Goal: Check status

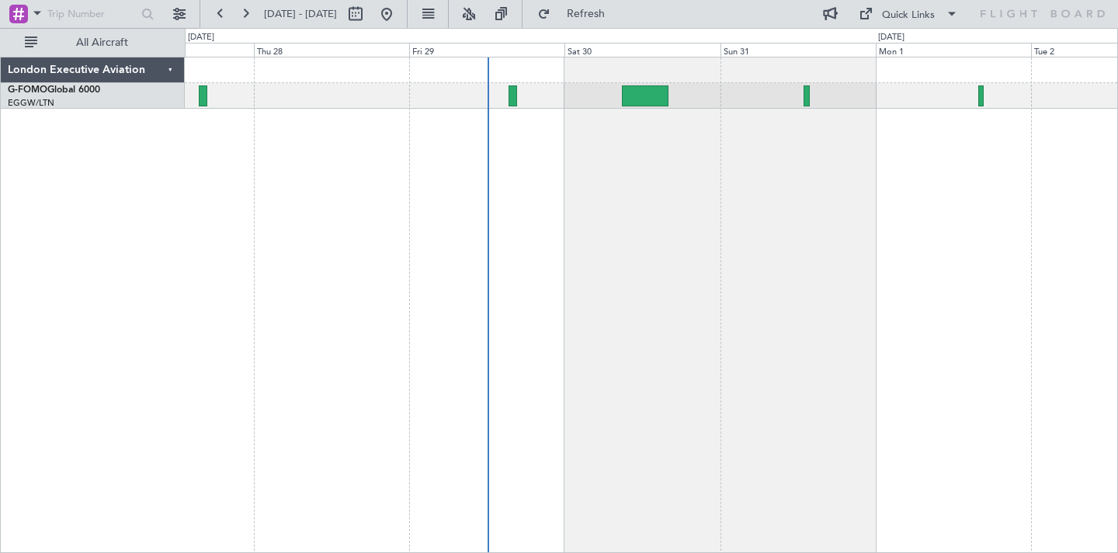
click at [717, 242] on div "Planned Maint [GEOGRAPHIC_DATA] ([GEOGRAPHIC_DATA])" at bounding box center [651, 305] width 933 height 496
click at [677, 164] on div "Planned Maint [GEOGRAPHIC_DATA] ([GEOGRAPHIC_DATA])" at bounding box center [651, 305] width 933 height 496
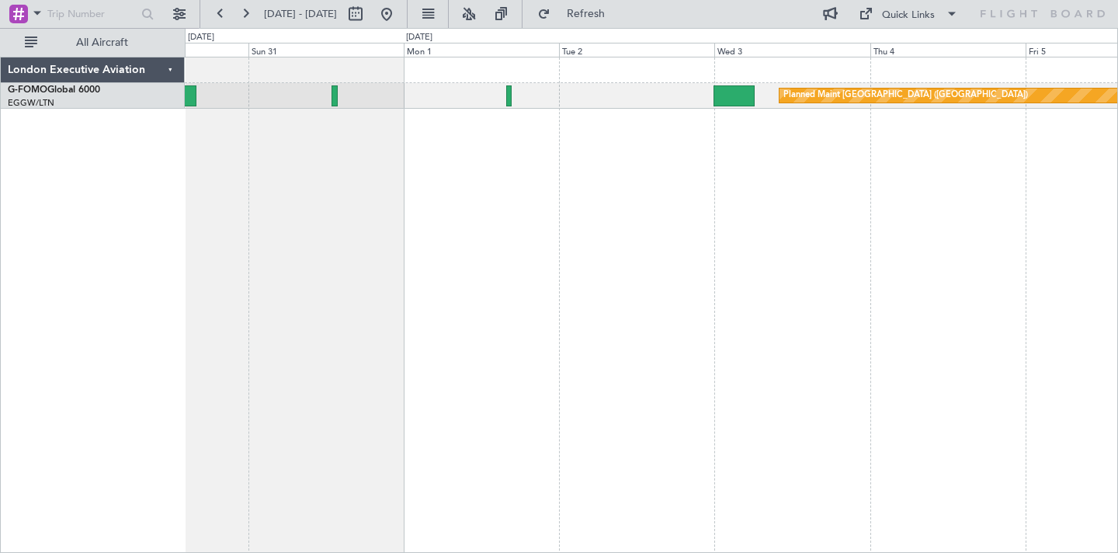
click at [439, 188] on div "Planned Maint [GEOGRAPHIC_DATA] ([GEOGRAPHIC_DATA])" at bounding box center [651, 305] width 933 height 496
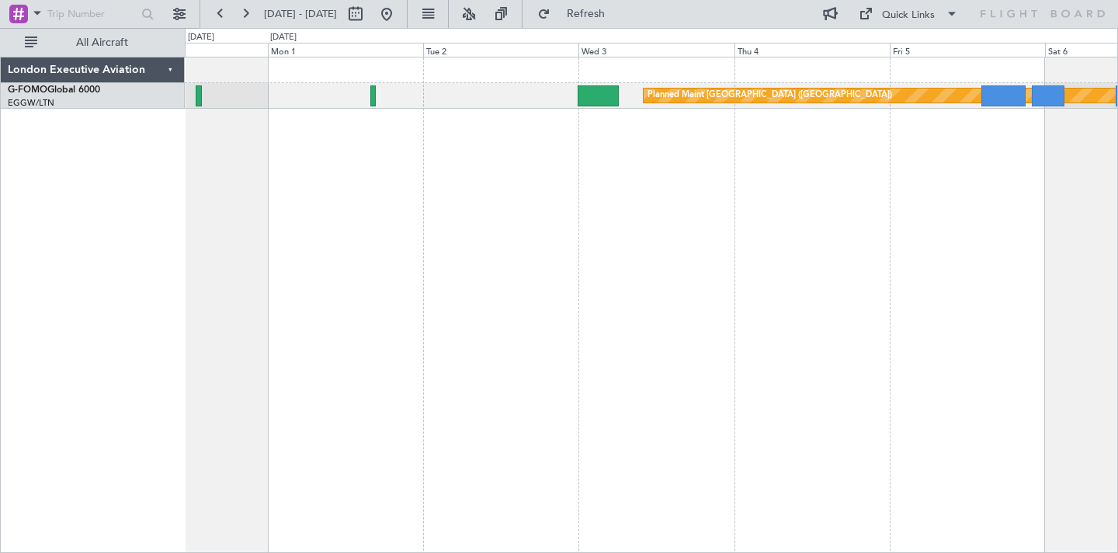
click at [451, 206] on div "Planned Maint [GEOGRAPHIC_DATA] ([GEOGRAPHIC_DATA])" at bounding box center [651, 305] width 933 height 496
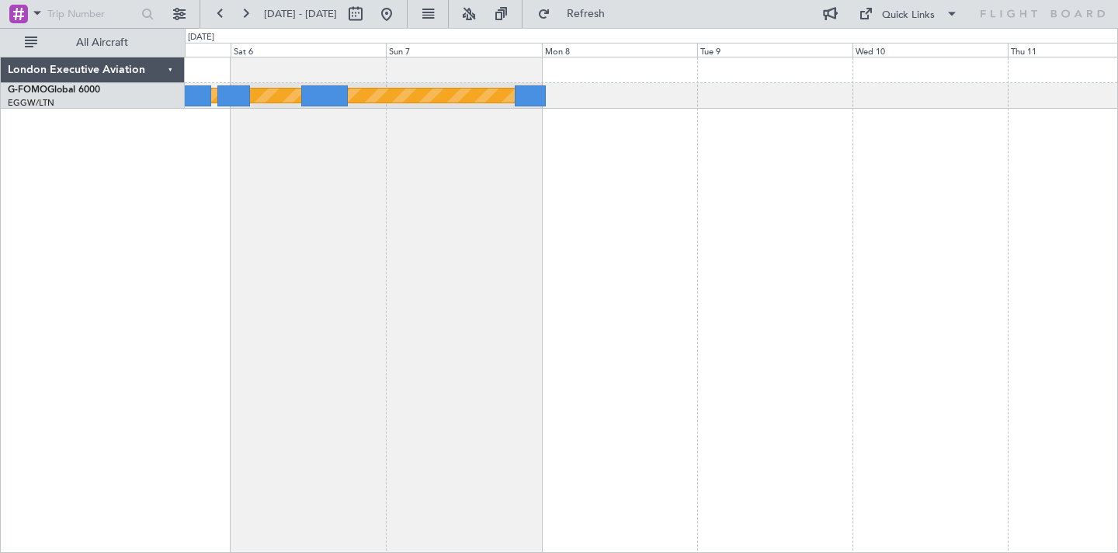
click at [588, 225] on div "Planned Maint [GEOGRAPHIC_DATA] ([GEOGRAPHIC_DATA])" at bounding box center [651, 305] width 933 height 496
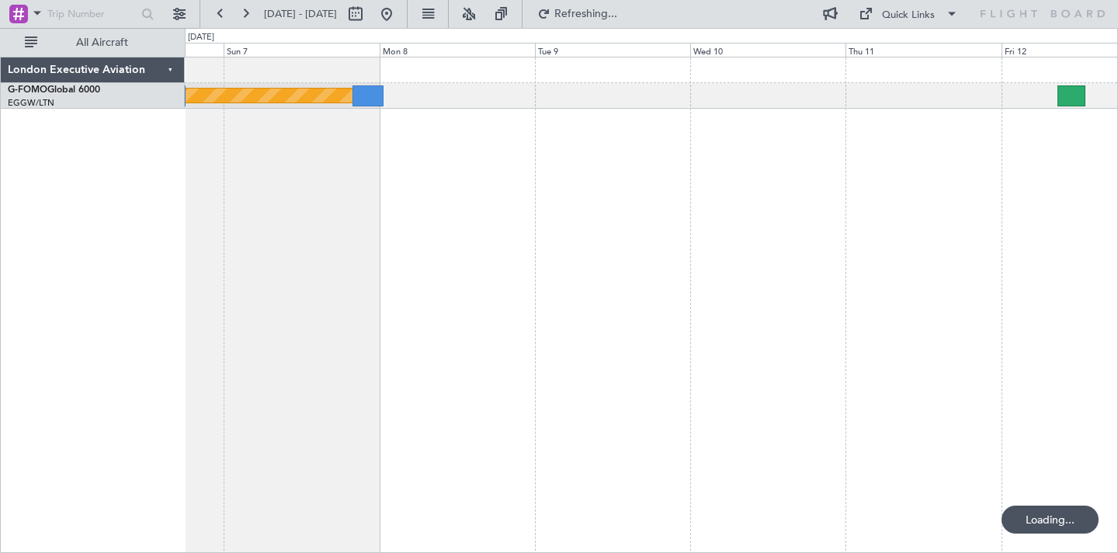
click at [457, 220] on div "Planned Maint [GEOGRAPHIC_DATA] ([GEOGRAPHIC_DATA])" at bounding box center [651, 305] width 933 height 496
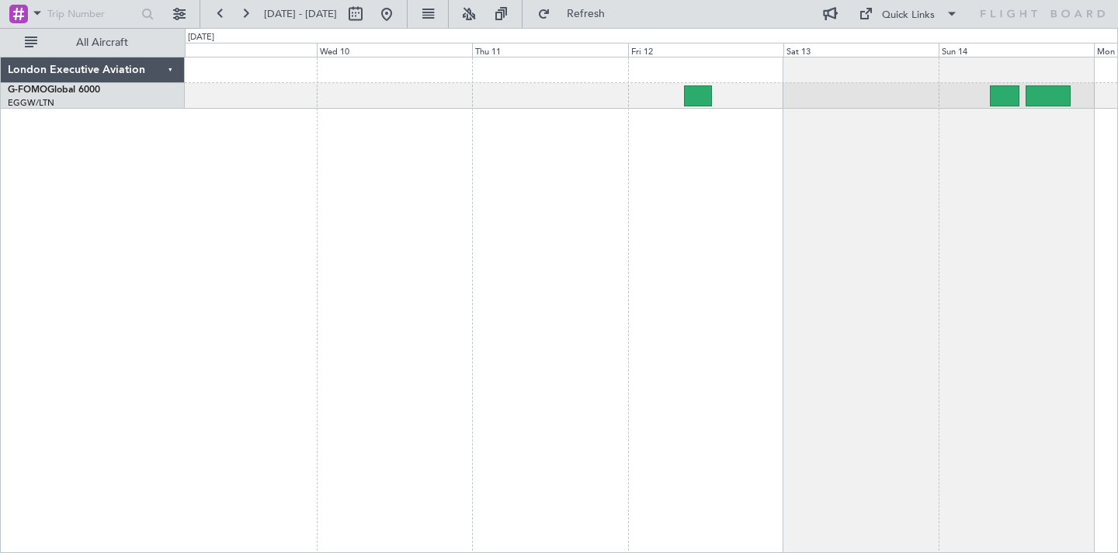
click at [592, 198] on div "Planned Maint [GEOGRAPHIC_DATA] ([GEOGRAPHIC_DATA])" at bounding box center [651, 305] width 933 height 496
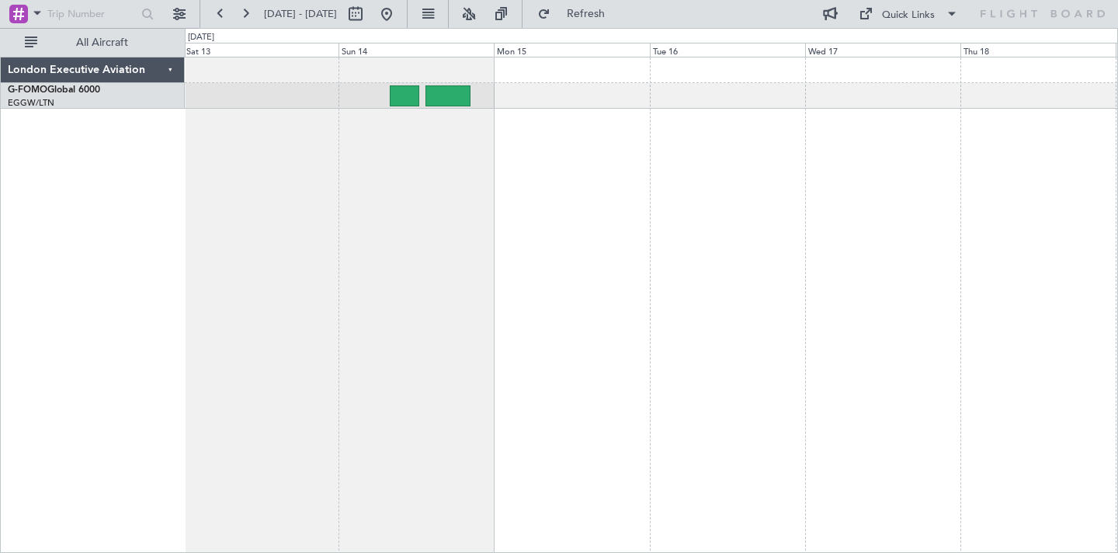
click at [529, 171] on div at bounding box center [651, 305] width 933 height 496
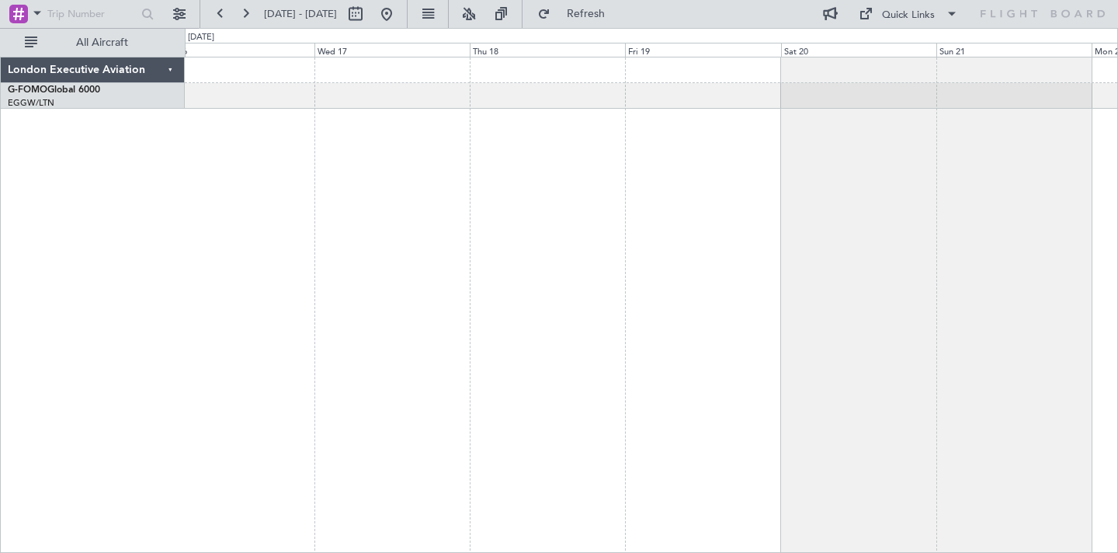
click at [509, 186] on div at bounding box center [651, 305] width 933 height 496
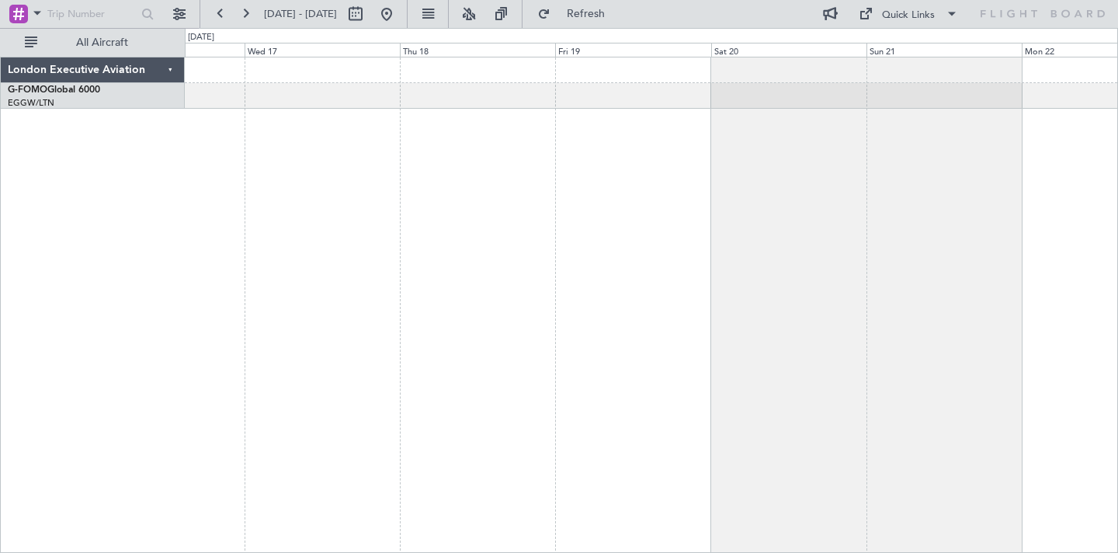
click at [405, 201] on div at bounding box center [651, 305] width 933 height 496
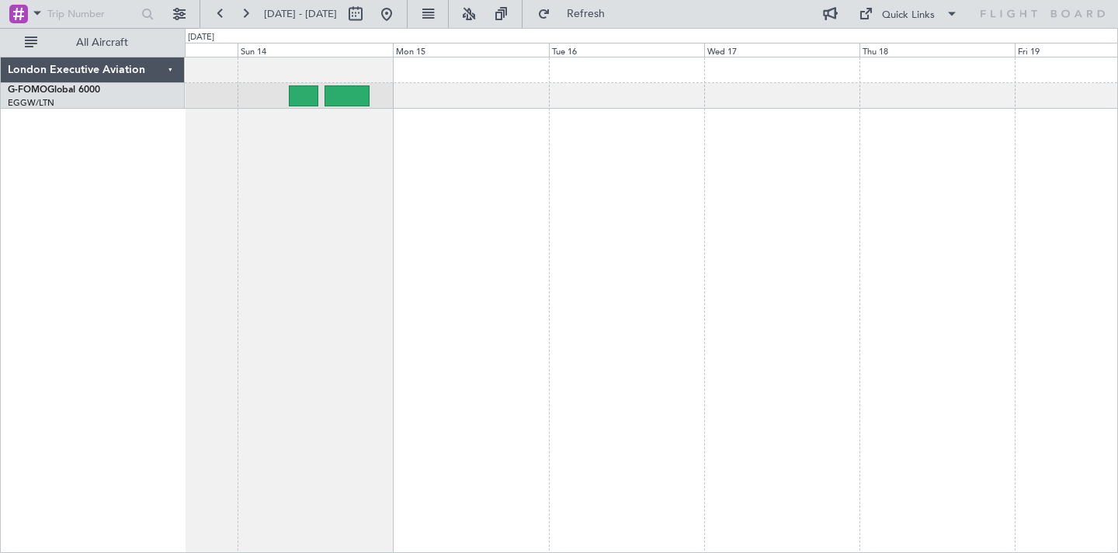
click at [939, 257] on div at bounding box center [651, 305] width 933 height 496
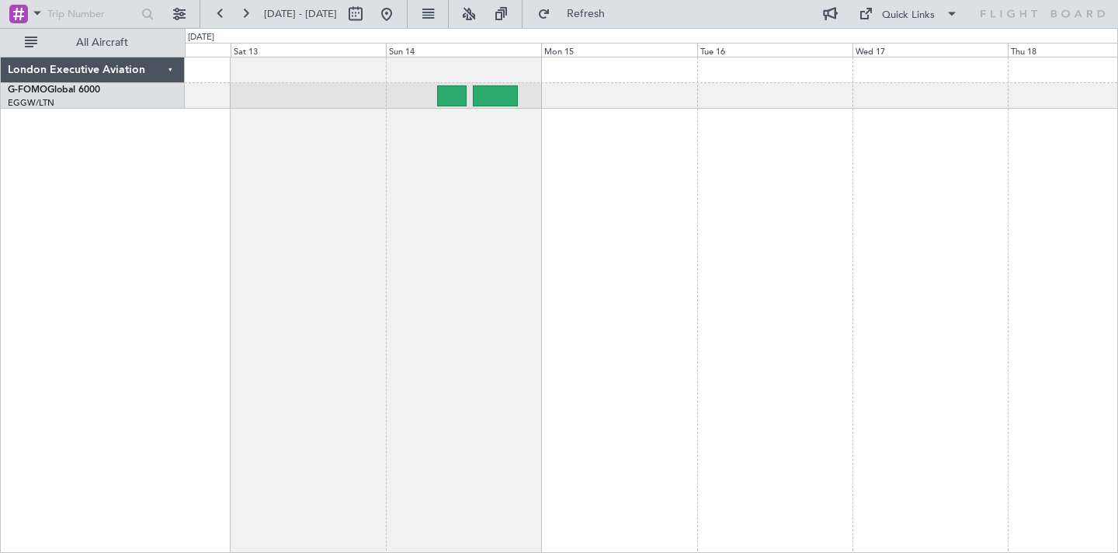
click at [885, 266] on div at bounding box center [651, 305] width 933 height 496
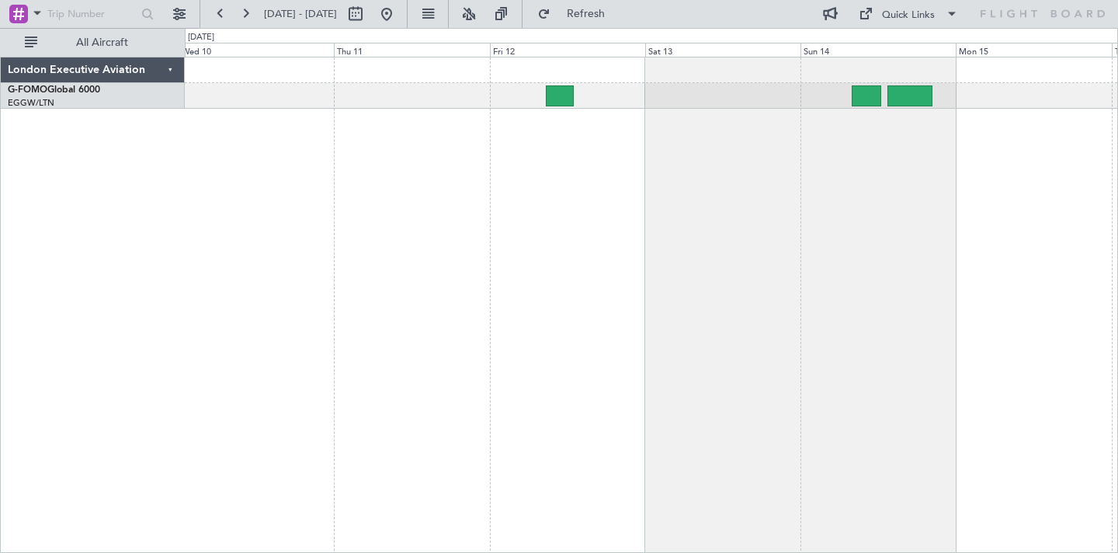
click at [923, 287] on div at bounding box center [651, 305] width 933 height 496
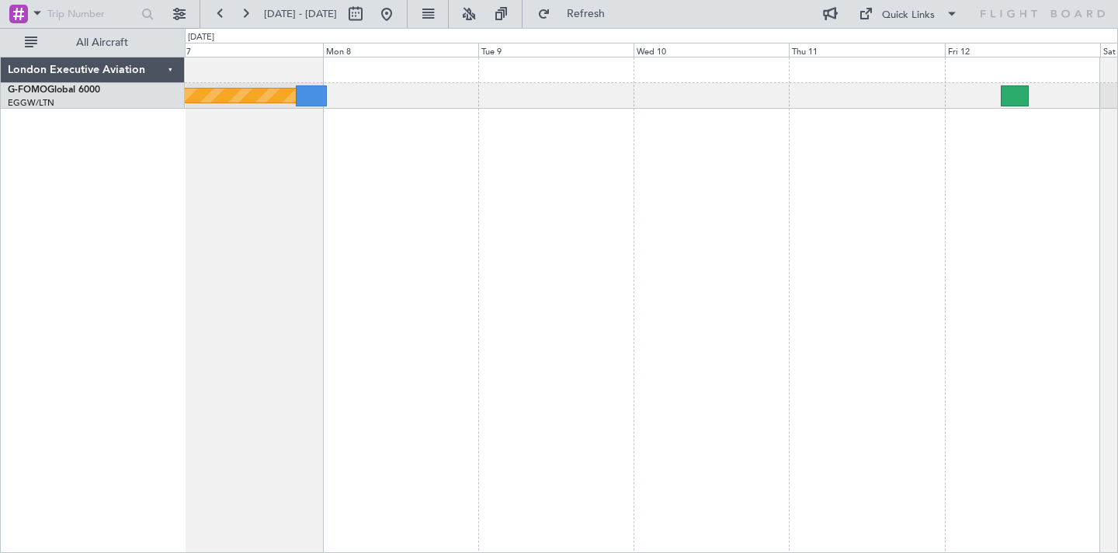
click at [696, 297] on div "Planned Maint [GEOGRAPHIC_DATA] ([GEOGRAPHIC_DATA])" at bounding box center [651, 305] width 933 height 496
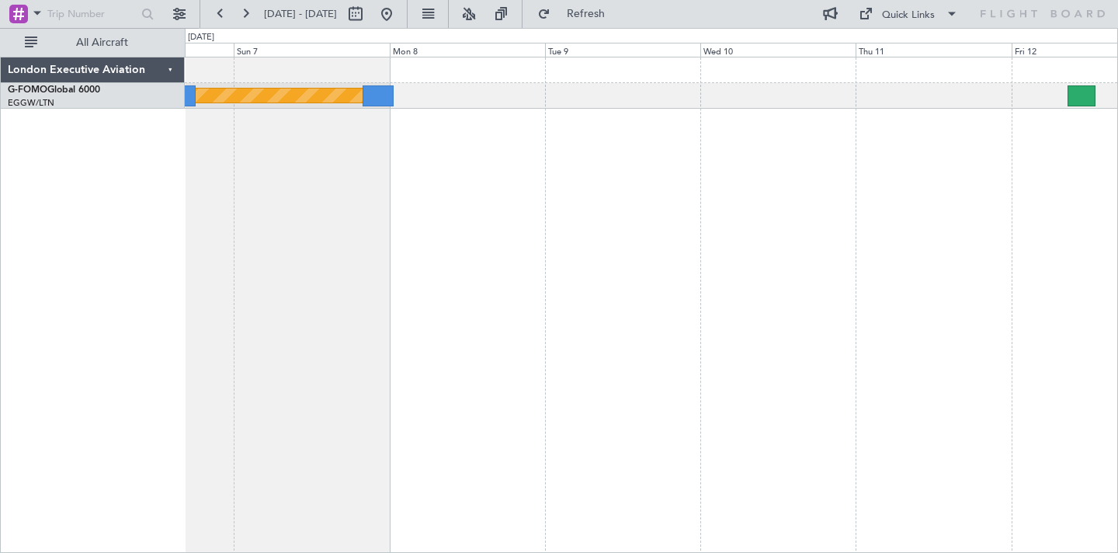
click at [498, 273] on div "Planned Maint [GEOGRAPHIC_DATA] ([GEOGRAPHIC_DATA])" at bounding box center [651, 305] width 933 height 496
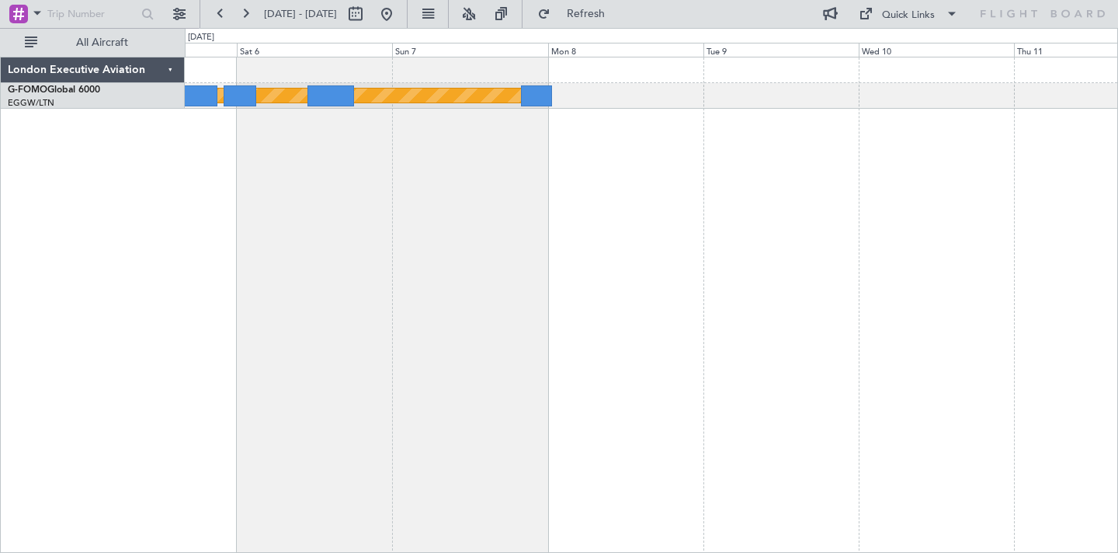
click at [774, 295] on div "Planned Maint [GEOGRAPHIC_DATA] ([GEOGRAPHIC_DATA])" at bounding box center [651, 305] width 933 height 496
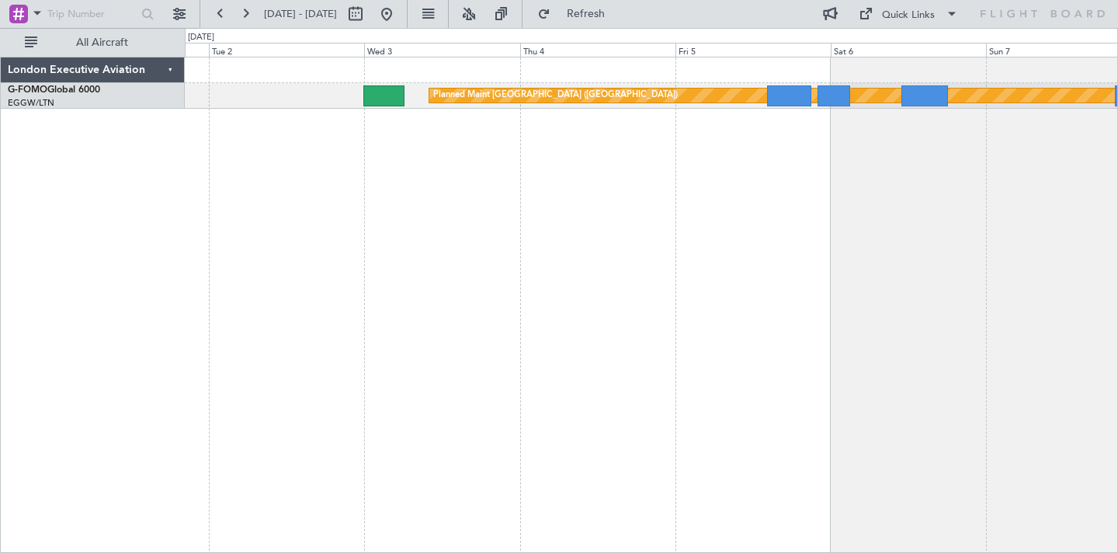
click at [794, 309] on div "Planned Maint [GEOGRAPHIC_DATA] ([GEOGRAPHIC_DATA])" at bounding box center [651, 305] width 933 height 496
click at [399, 9] on button at bounding box center [386, 14] width 25 height 25
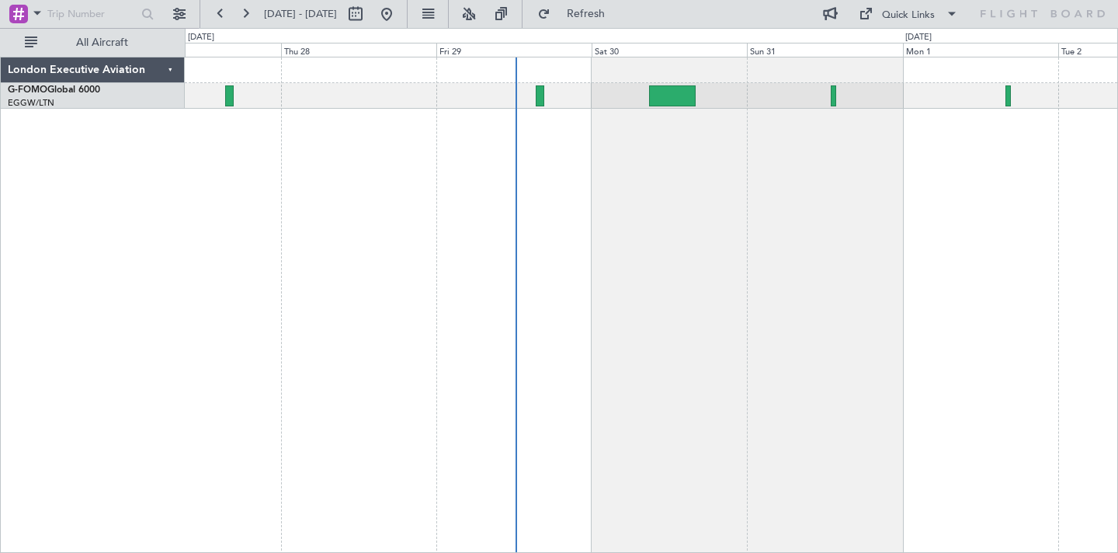
click at [703, 165] on div "Planned Maint [GEOGRAPHIC_DATA] ([GEOGRAPHIC_DATA])" at bounding box center [651, 305] width 933 height 496
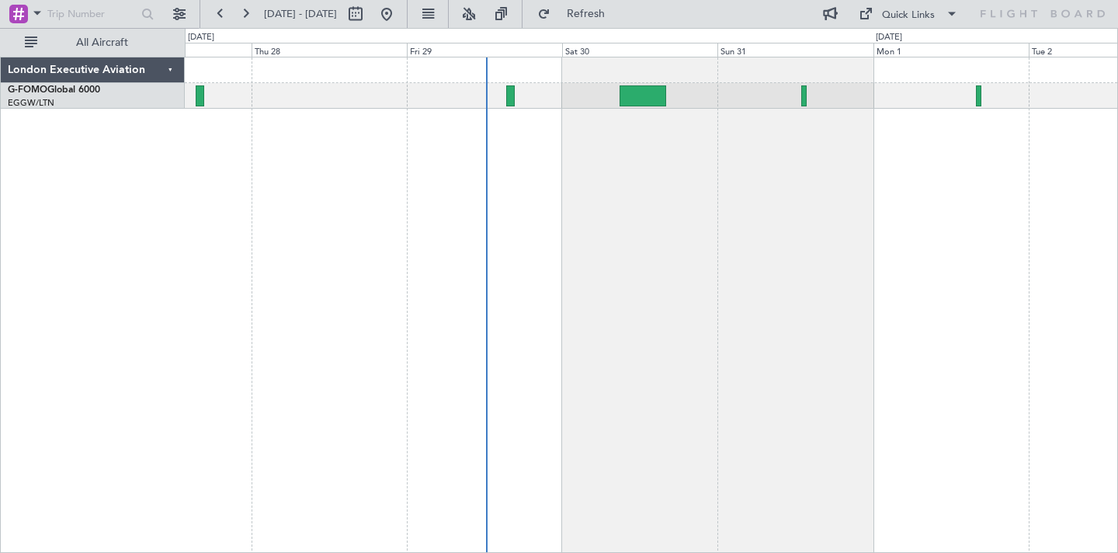
click at [693, 172] on div "Planned Maint [GEOGRAPHIC_DATA] ([GEOGRAPHIC_DATA])" at bounding box center [651, 305] width 933 height 496
click at [628, 179] on div "Planned Maint [GEOGRAPHIC_DATA] ([GEOGRAPHIC_DATA])" at bounding box center [651, 305] width 933 height 496
click at [579, 197] on div "Planned Maint [GEOGRAPHIC_DATA] ([GEOGRAPHIC_DATA])" at bounding box center [651, 305] width 933 height 496
click at [590, 200] on div "Planned Maint [GEOGRAPHIC_DATA] ([GEOGRAPHIC_DATA])" at bounding box center [651, 305] width 933 height 496
click at [752, 214] on div "Planned Maint [GEOGRAPHIC_DATA] ([GEOGRAPHIC_DATA])" at bounding box center [651, 305] width 933 height 496
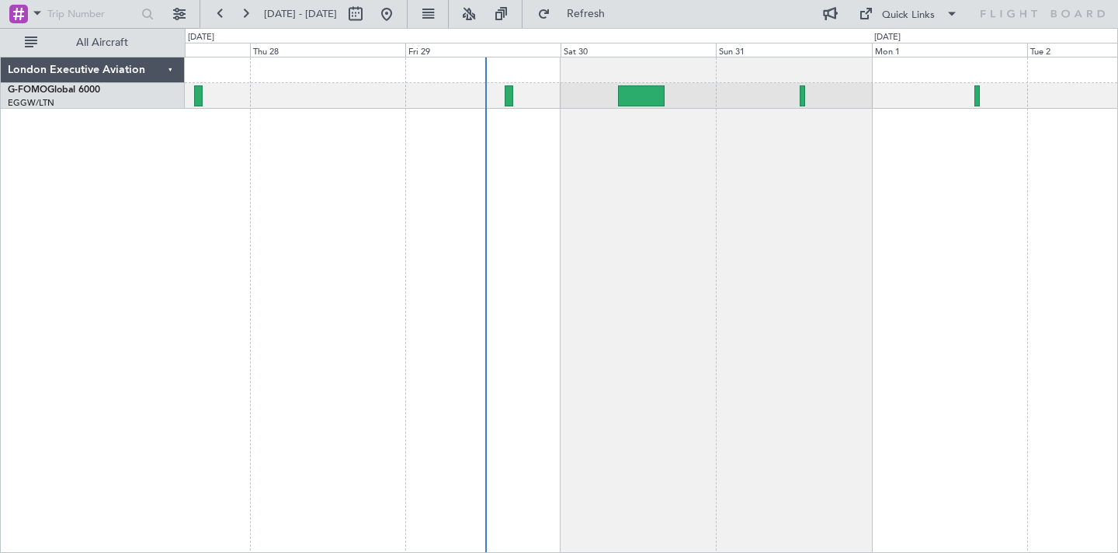
click at [905, 173] on div "Planned Maint [GEOGRAPHIC_DATA] ([GEOGRAPHIC_DATA])" at bounding box center [651, 305] width 933 height 496
click at [578, 276] on div "Planned Maint [GEOGRAPHIC_DATA] ([GEOGRAPHIC_DATA])" at bounding box center [651, 305] width 933 height 496
click at [659, 265] on div "Planned Maint [GEOGRAPHIC_DATA] ([GEOGRAPHIC_DATA])" at bounding box center [651, 305] width 933 height 496
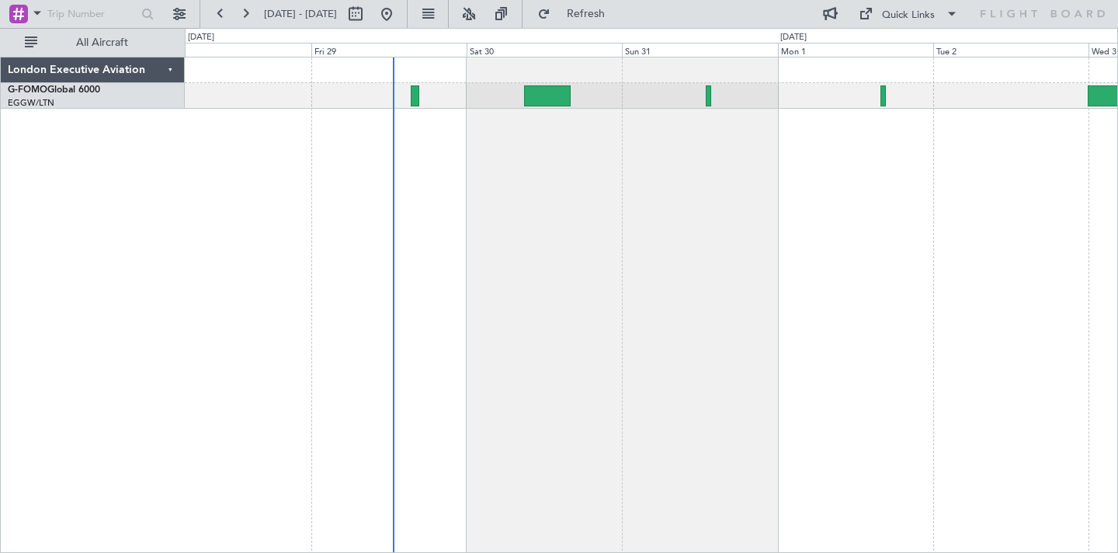
click at [610, 163] on div "Planned Maint [GEOGRAPHIC_DATA] ([GEOGRAPHIC_DATA])" at bounding box center [651, 305] width 933 height 496
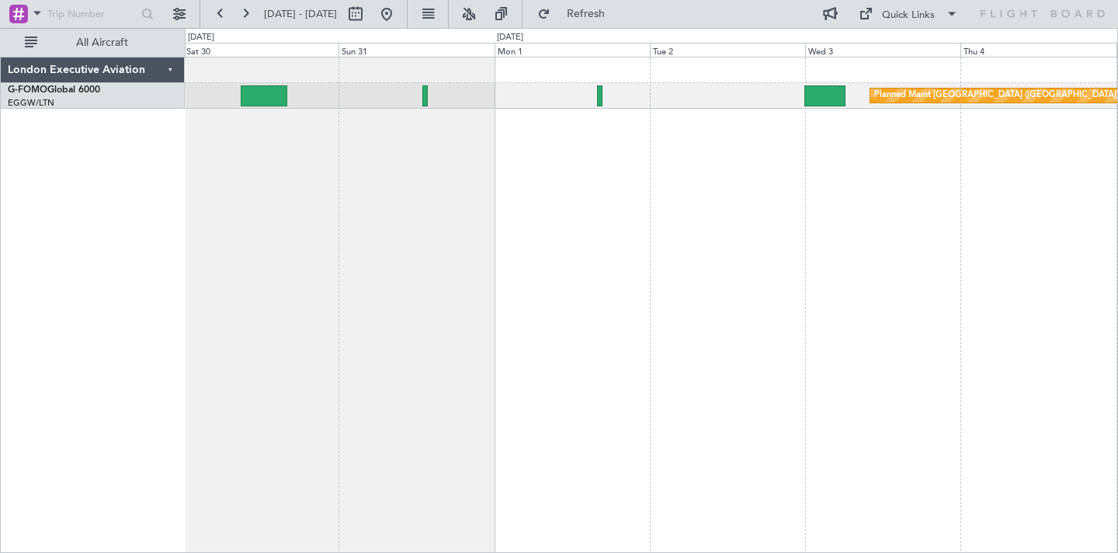
click at [661, 155] on div "Planned Maint [GEOGRAPHIC_DATA] ([GEOGRAPHIC_DATA])" at bounding box center [651, 305] width 933 height 496
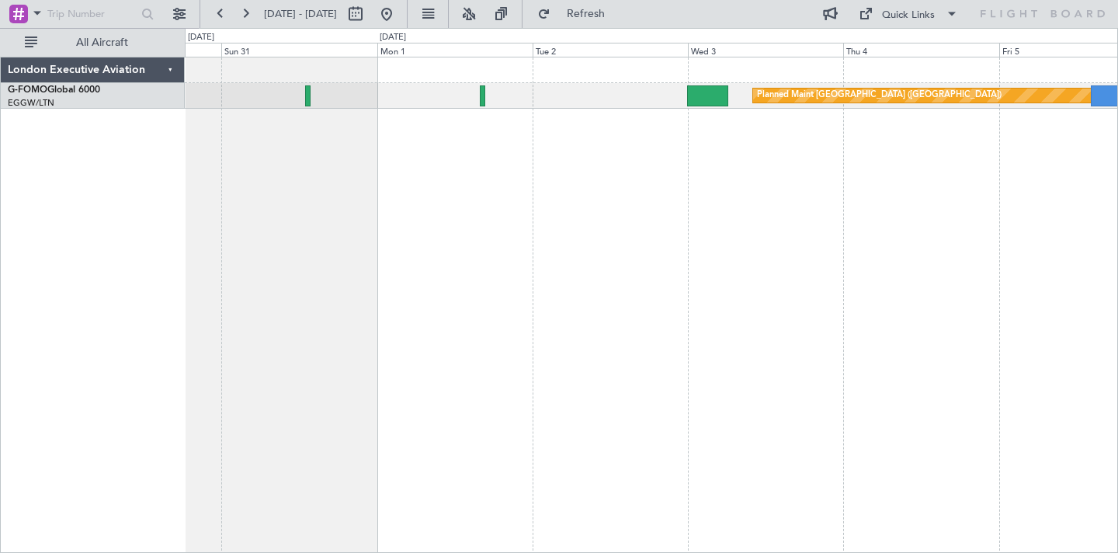
click at [484, 173] on div "Planned Maint [GEOGRAPHIC_DATA] ([GEOGRAPHIC_DATA])" at bounding box center [651, 305] width 933 height 496
click at [1117, 186] on div "Planned Maint [GEOGRAPHIC_DATA] ([GEOGRAPHIC_DATA]) London Executive Aviation G…" at bounding box center [559, 290] width 1118 height 525
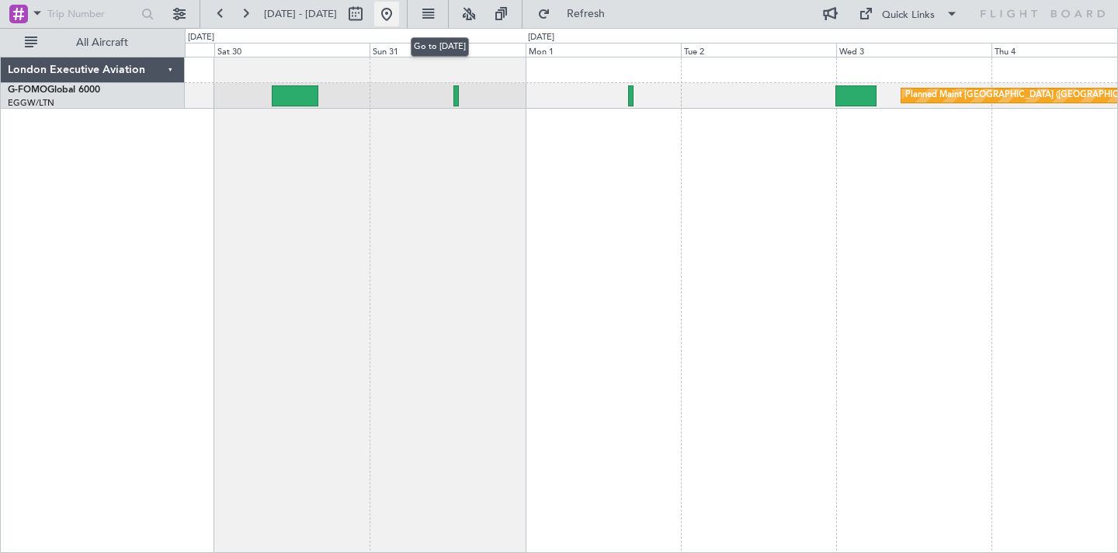
click at [399, 7] on button at bounding box center [386, 14] width 25 height 25
